Goal: Navigation & Orientation: Find specific page/section

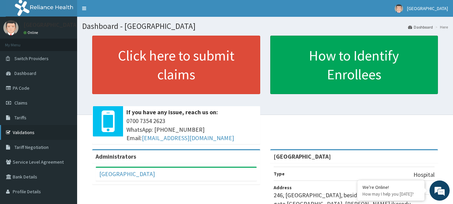
click at [33, 132] on link "Validations" at bounding box center [38, 132] width 77 height 15
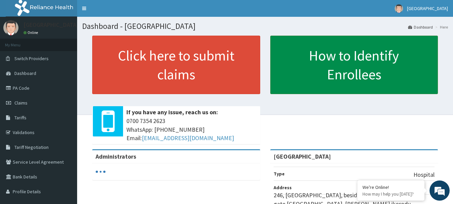
click at [339, 66] on link "How to Identify Enrollees" at bounding box center [355, 65] width 168 height 58
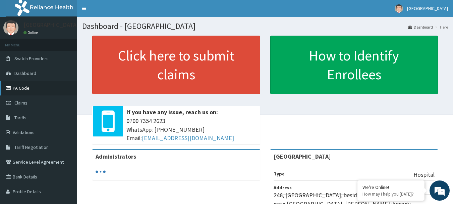
click at [23, 86] on link "PA Code" at bounding box center [38, 88] width 77 height 15
